Goal: Check status

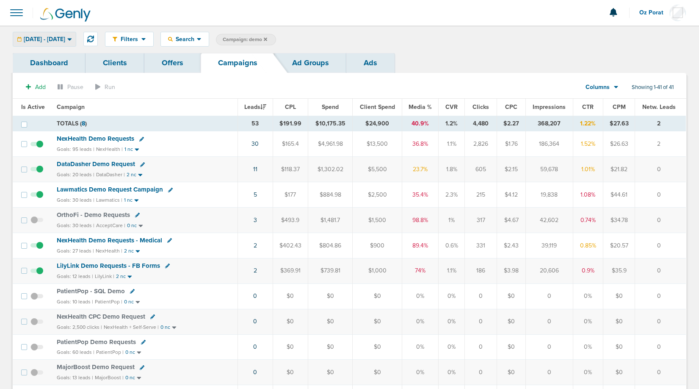
click at [58, 40] on span "[DATE] - [DATE]" at bounding box center [45, 39] width 42 height 6
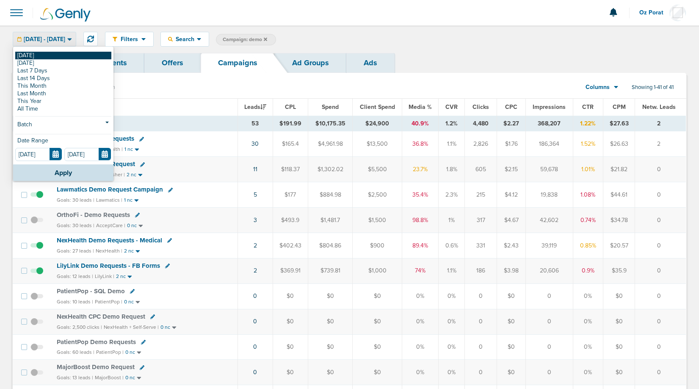
click at [42, 53] on link "[DATE]" at bounding box center [63, 56] width 96 height 8
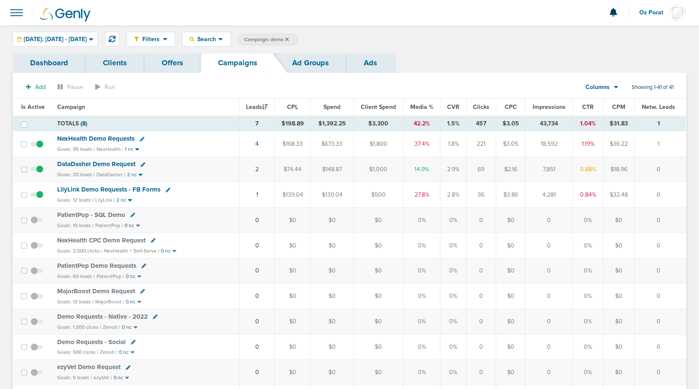
click at [289, 38] on icon at bounding box center [287, 39] width 3 height 5
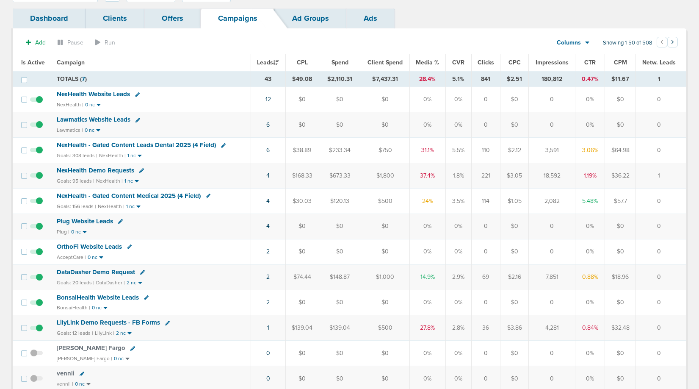
scroll to position [45, 0]
click at [269, 302] on link "2" at bounding box center [267, 301] width 3 height 7
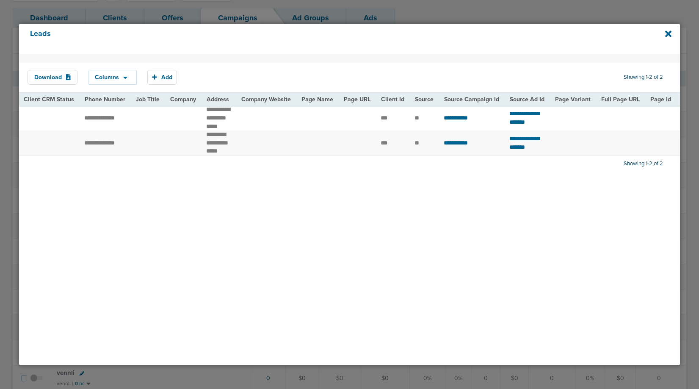
scroll to position [0, 0]
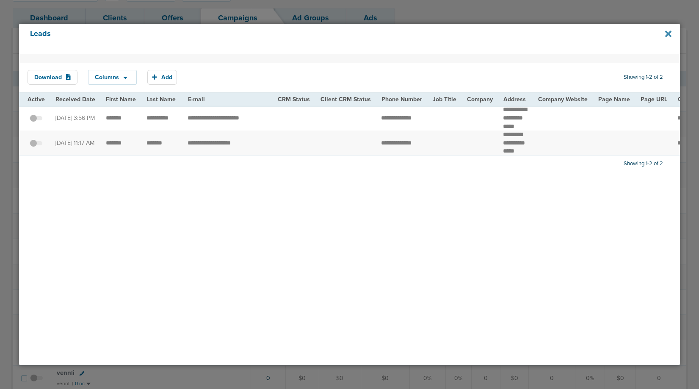
click at [668, 36] on icon at bounding box center [668, 33] width 6 height 9
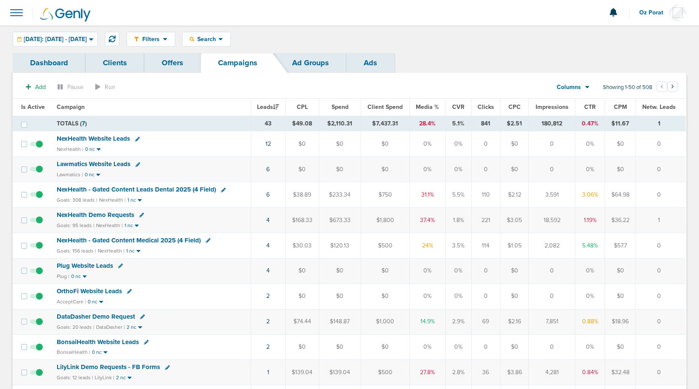
click at [267, 168] on td "6" at bounding box center [268, 169] width 35 height 25
click at [270, 168] on link "6" at bounding box center [267, 169] width 3 height 7
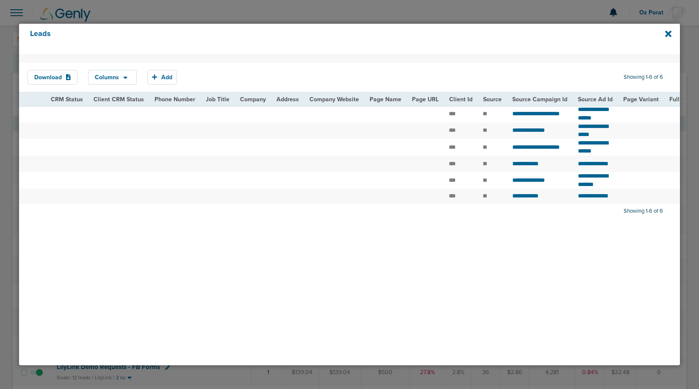
scroll to position [0, 453]
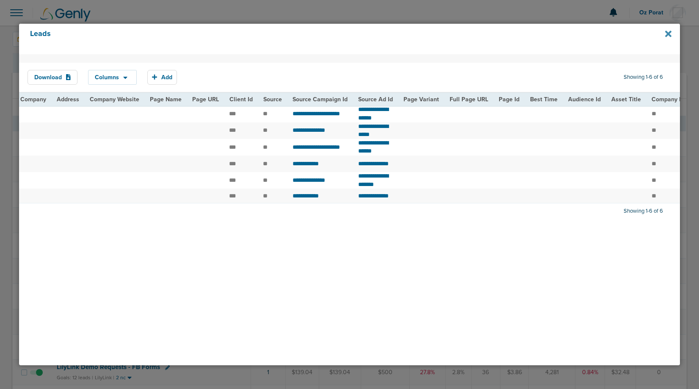
click at [671, 33] on icon at bounding box center [668, 33] width 6 height 9
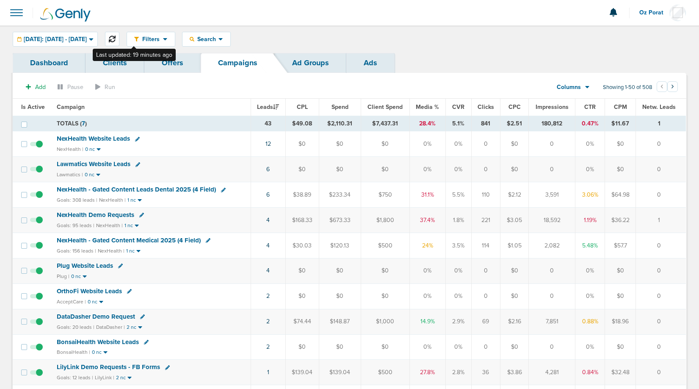
click at [116, 36] on icon at bounding box center [112, 39] width 7 height 7
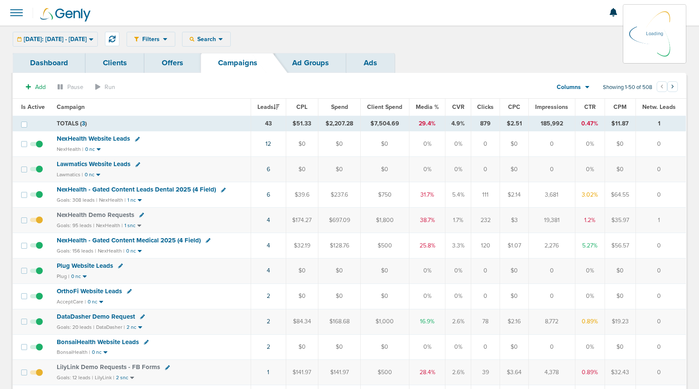
click at [578, 85] on div "Columns Media Stats Sales Performance Custom" at bounding box center [573, 87] width 59 height 16
click at [585, 88] on icon at bounding box center [587, 86] width 5 height 7
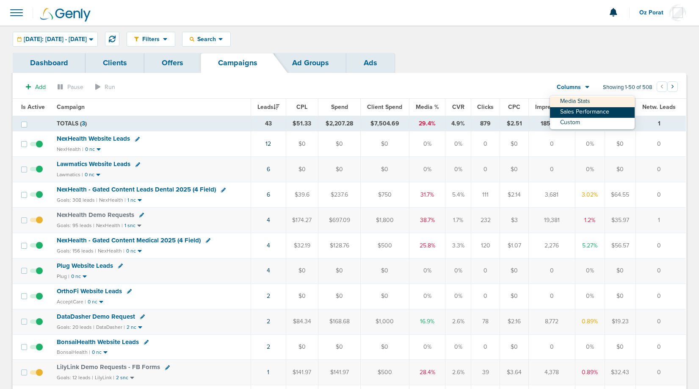
click at [583, 109] on link "Sales Performance" at bounding box center [592, 112] width 85 height 11
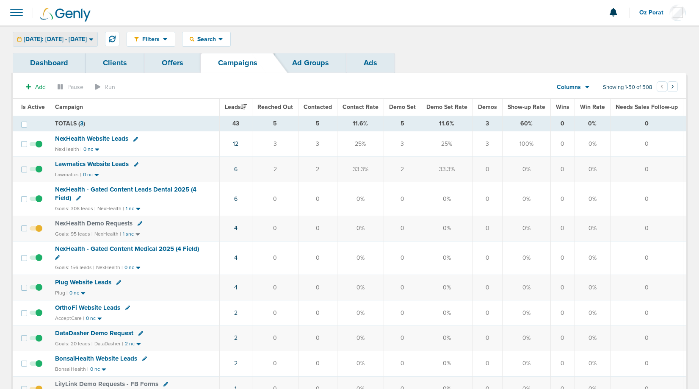
click at [84, 36] on span "[DATE]: [DATE] - [DATE]" at bounding box center [55, 39] width 63 height 6
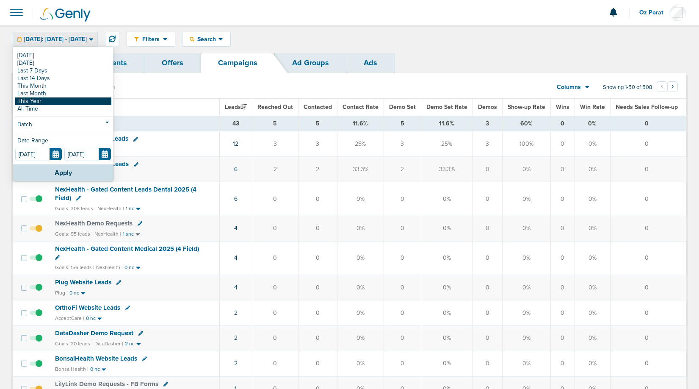
click at [51, 100] on link "This Year" at bounding box center [63, 101] width 96 height 8
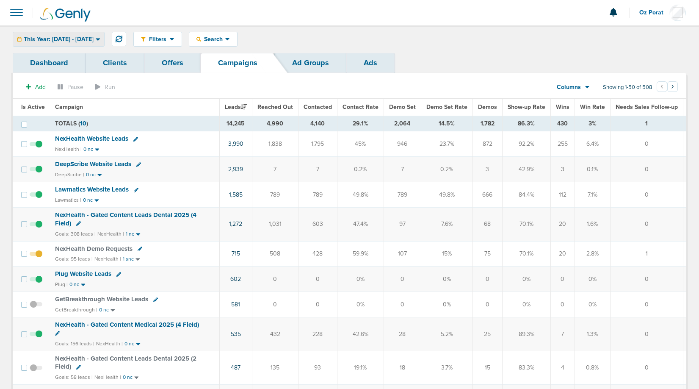
click at [82, 42] on span "This Year: [DATE] - [DATE]" at bounding box center [59, 39] width 70 height 6
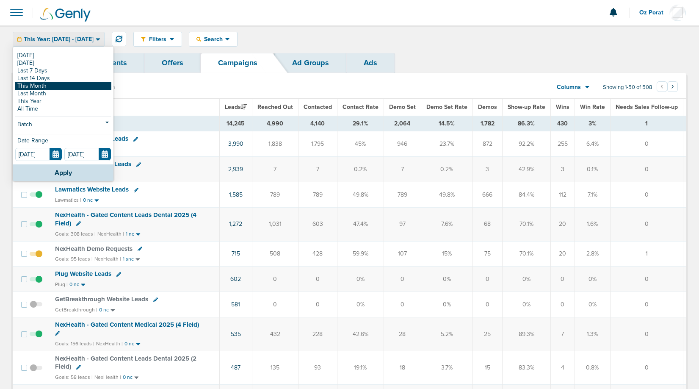
click at [72, 84] on link "This Month" at bounding box center [63, 86] width 96 height 8
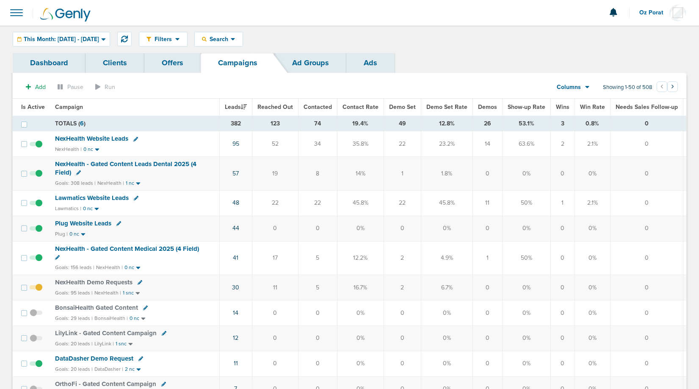
click at [488, 111] on th "Demos" at bounding box center [488, 107] width 30 height 17
click at [488, 108] on span "Demos" at bounding box center [487, 106] width 19 height 7
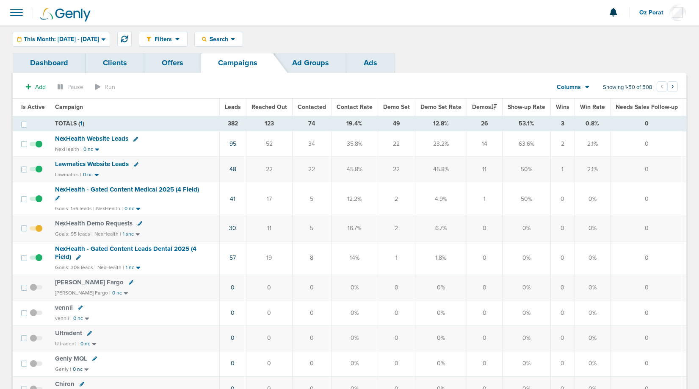
click at [398, 107] on span "Demo Set" at bounding box center [396, 106] width 27 height 7
click at [97, 42] on span "This Month: [DATE] - [DATE]" at bounding box center [61, 39] width 75 height 6
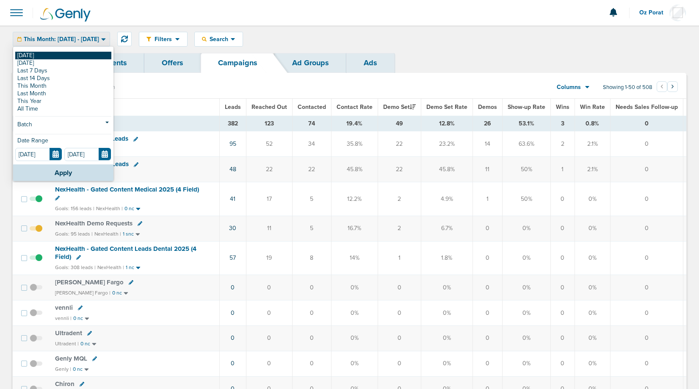
click at [48, 56] on link "[DATE]" at bounding box center [63, 56] width 96 height 8
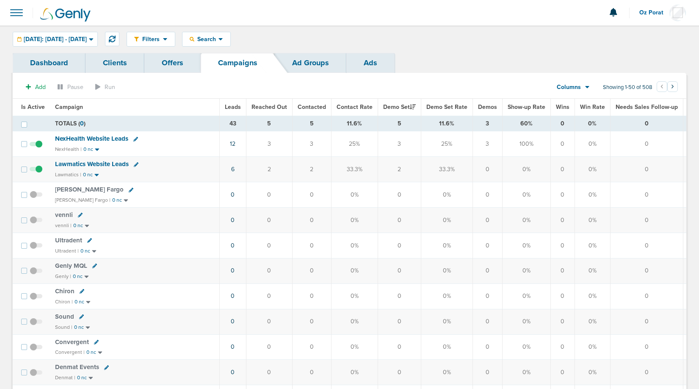
click at [575, 89] on span "Columns" at bounding box center [569, 87] width 24 height 8
click at [575, 101] on link "Media Stats" at bounding box center [592, 102] width 85 height 11
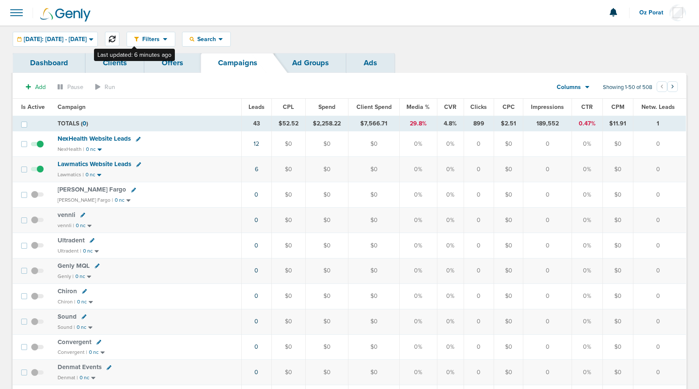
click at [116, 38] on icon at bounding box center [112, 39] width 7 height 7
